Goal: Task Accomplishment & Management: Manage account settings

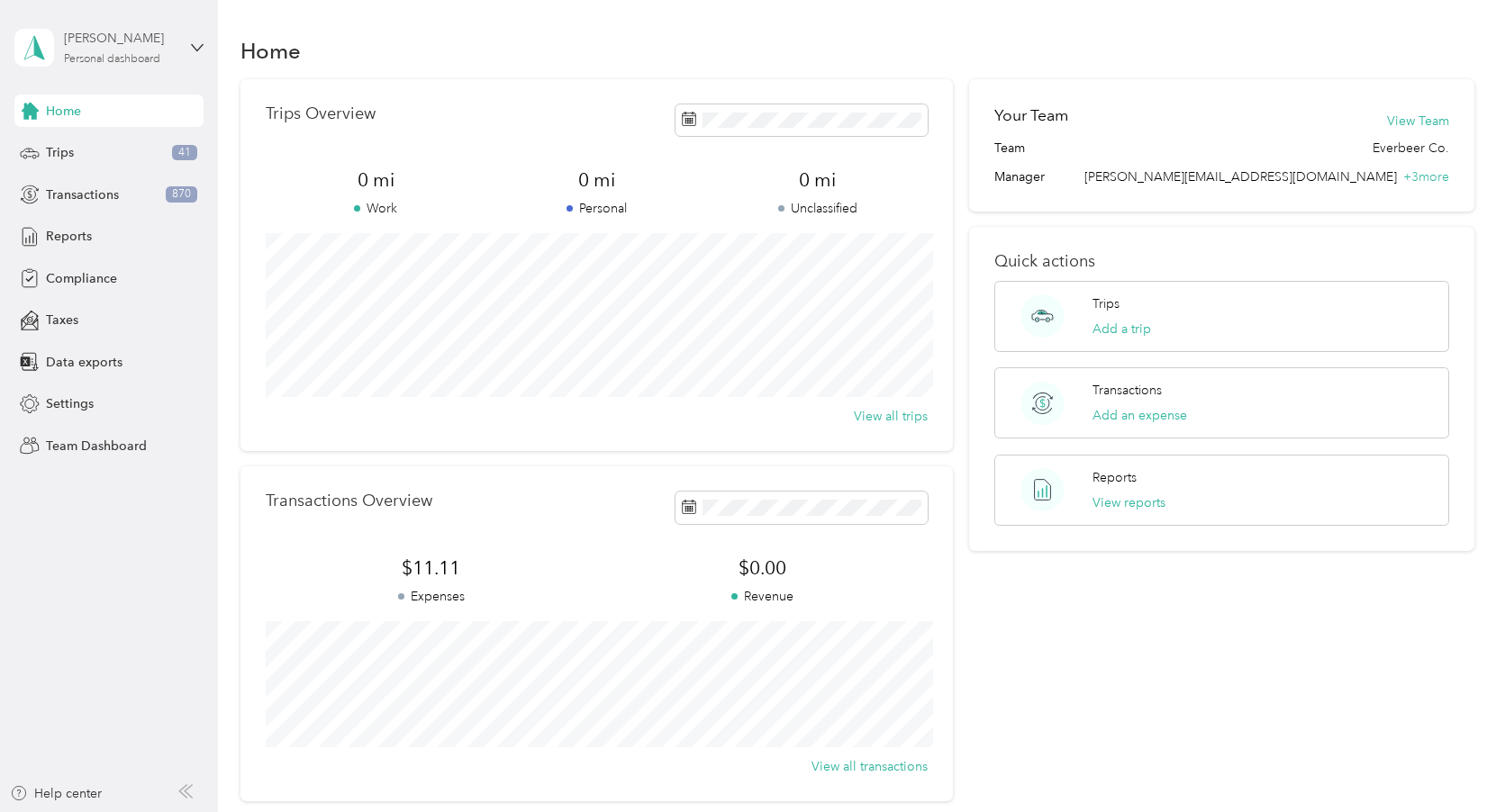
click at [124, 62] on div "Personal dashboard" at bounding box center [112, 59] width 96 height 11
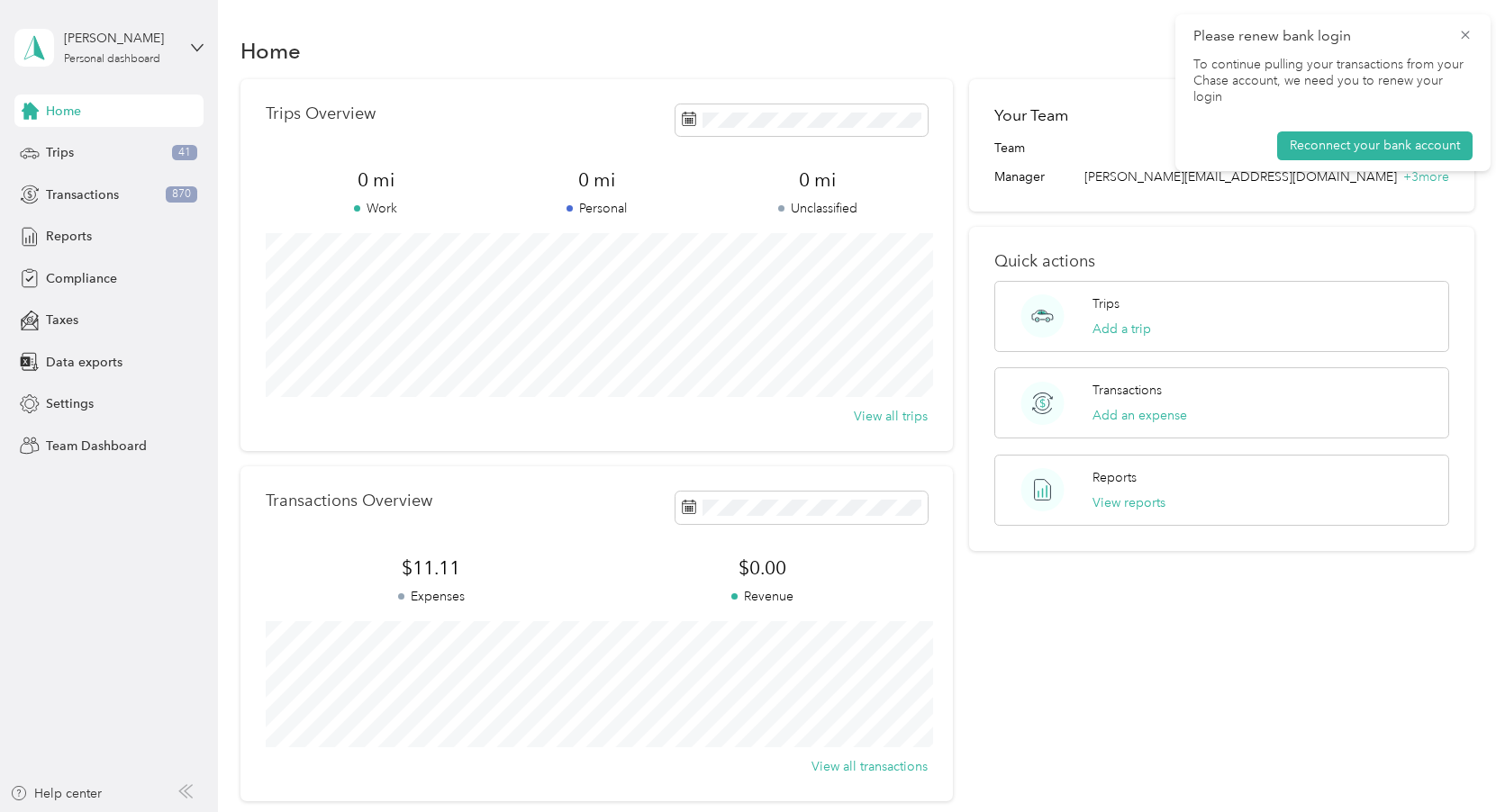
drag, startPoint x: 1464, startPoint y: 37, endPoint x: 1448, endPoint y: 40, distance: 16.3
click at [1464, 37] on icon at bounding box center [1465, 35] width 15 height 17
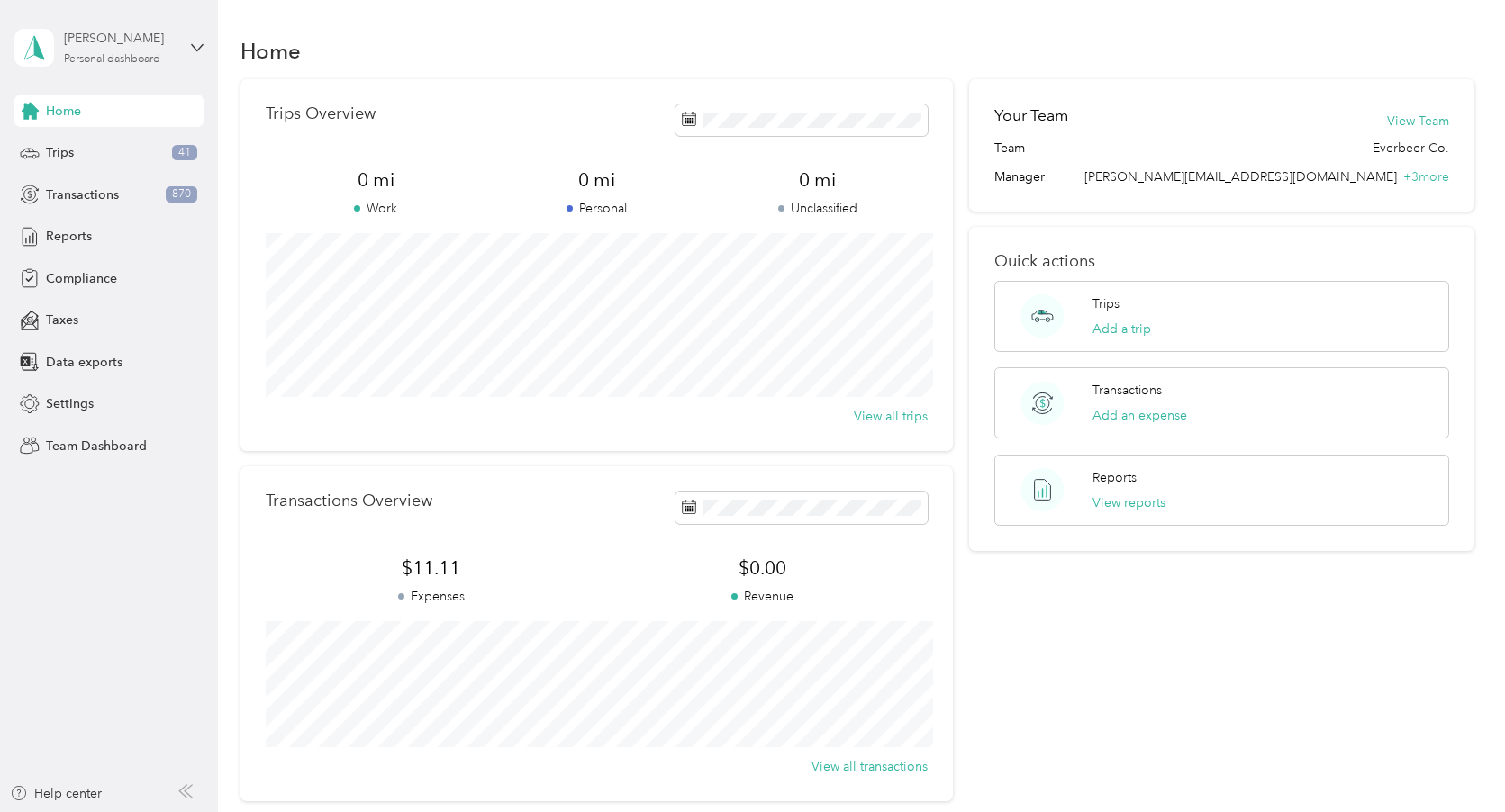
click at [109, 29] on div "[PERSON_NAME]" at bounding box center [120, 38] width 113 height 18
click at [188, 231] on div "Log out" at bounding box center [254, 230] width 455 height 31
